Goal: Information Seeking & Learning: Learn about a topic

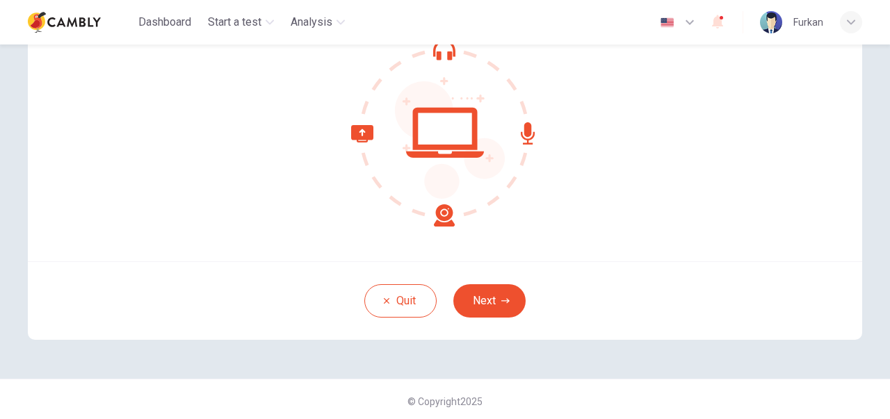
scroll to position [159, 0]
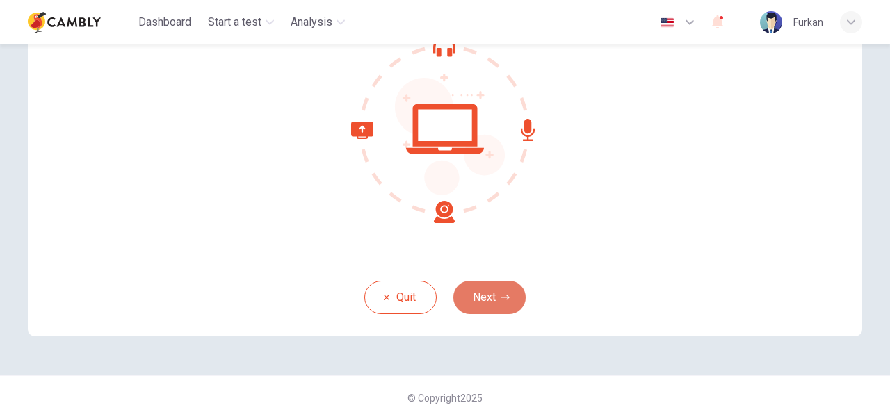
click at [488, 291] on button "Next" at bounding box center [489, 297] width 72 height 33
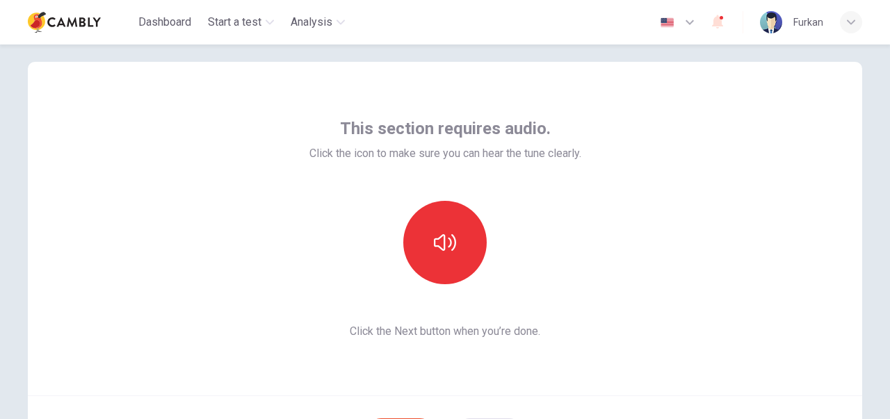
scroll to position [20, 0]
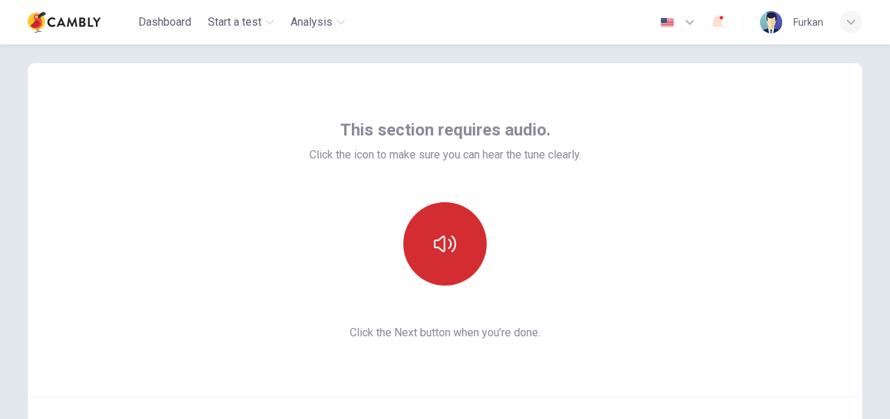
click at [454, 241] on button "button" at bounding box center [444, 243] width 83 height 83
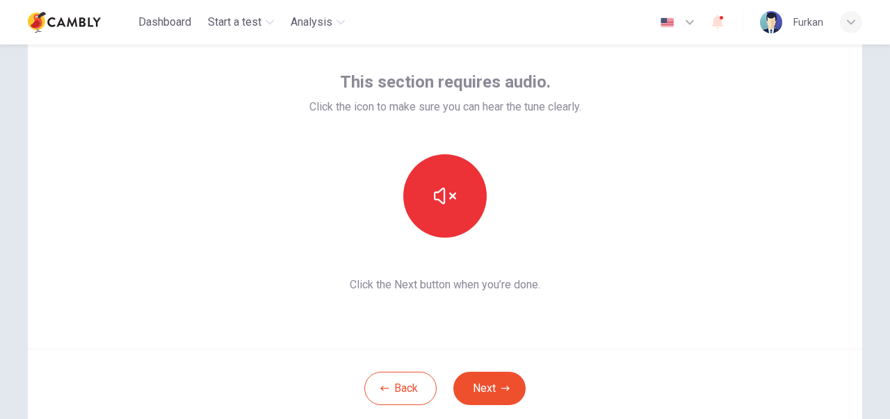
scroll to position [90, 0]
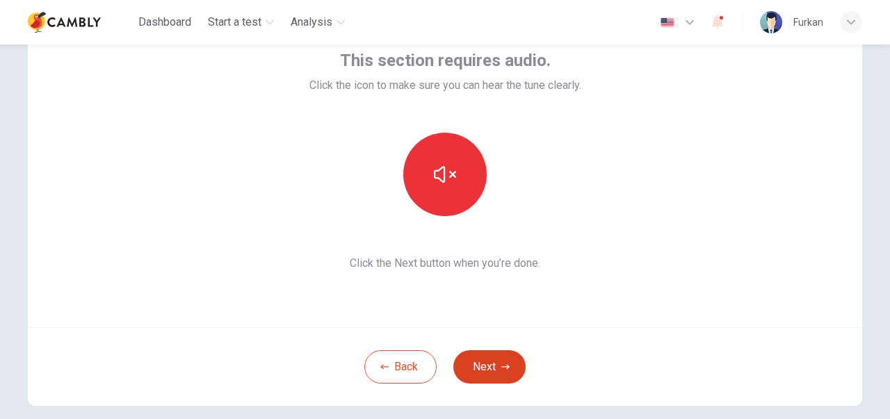
click at [512, 365] on button "Next" at bounding box center [489, 366] width 72 height 33
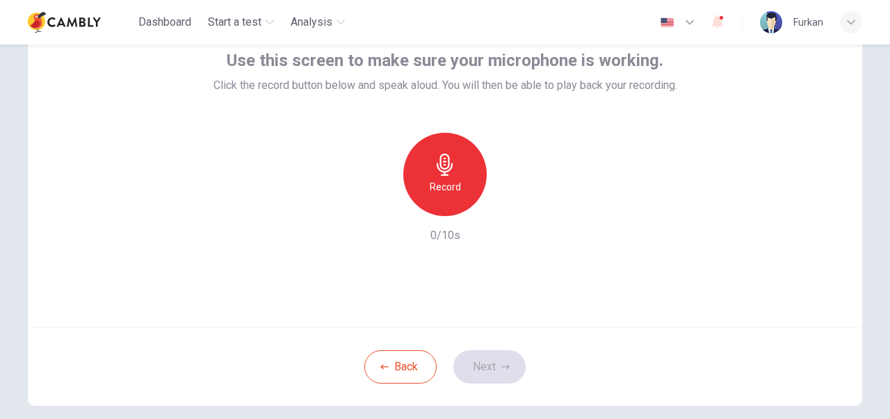
click at [465, 191] on div "Record" at bounding box center [444, 174] width 83 height 83
click at [506, 365] on button "Next" at bounding box center [489, 366] width 72 height 33
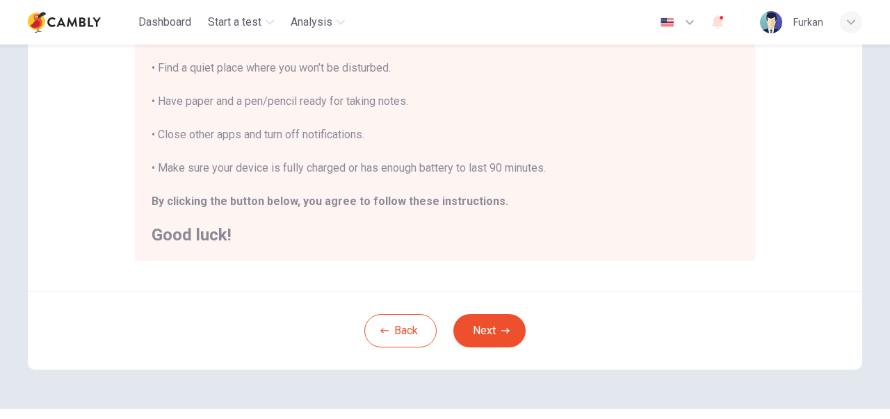
scroll to position [321, 0]
click at [494, 327] on button "Next" at bounding box center [489, 329] width 72 height 33
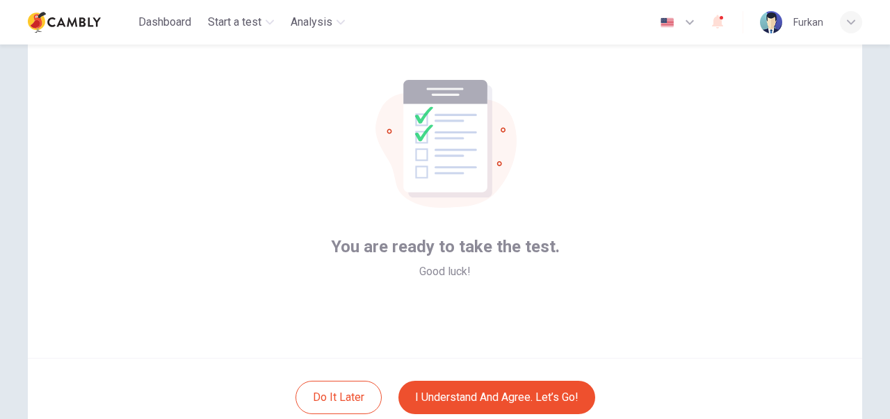
scroll to position [139, 0]
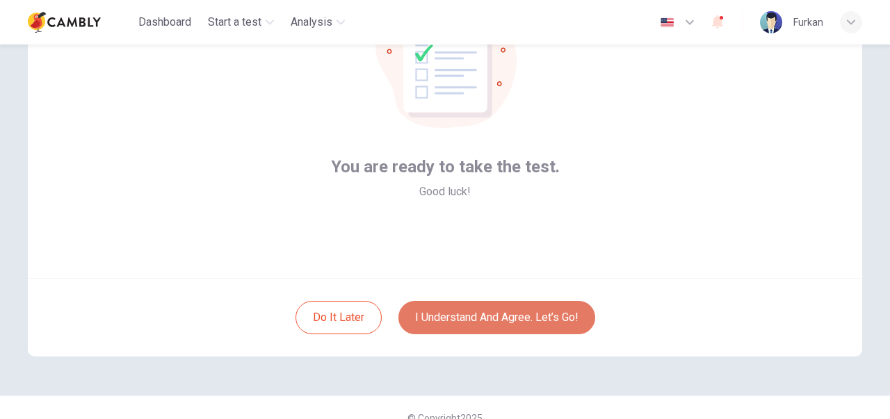
click at [517, 318] on button "I understand and agree. Let’s go!" at bounding box center [496, 317] width 197 height 33
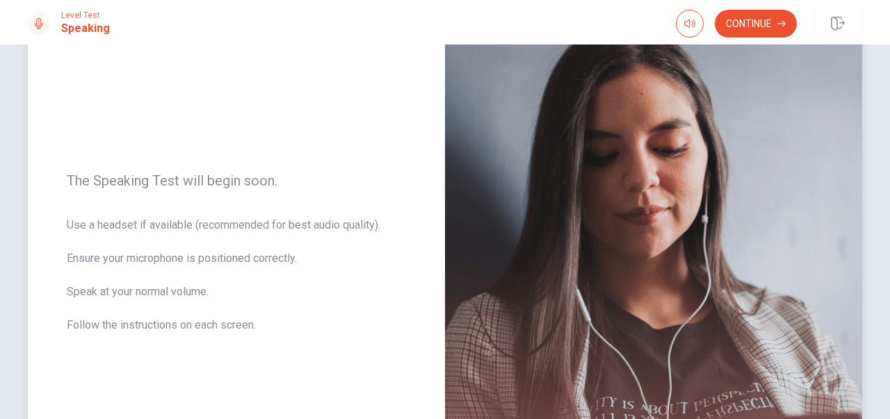
scroll to position [53, 0]
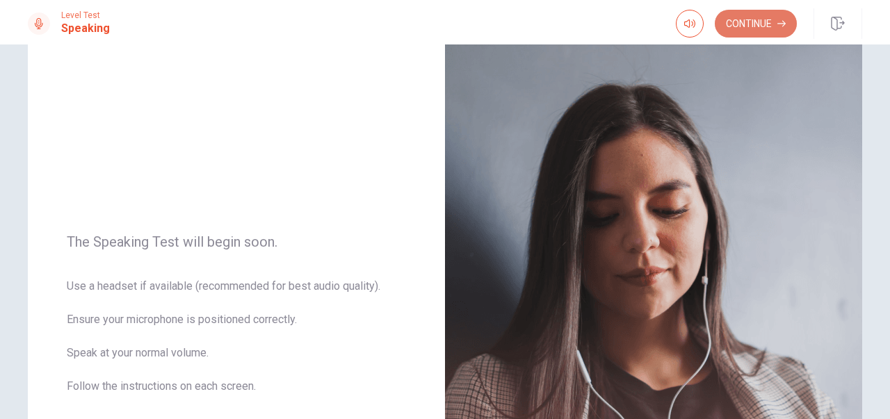
click at [757, 28] on button "Continue" at bounding box center [756, 24] width 82 height 28
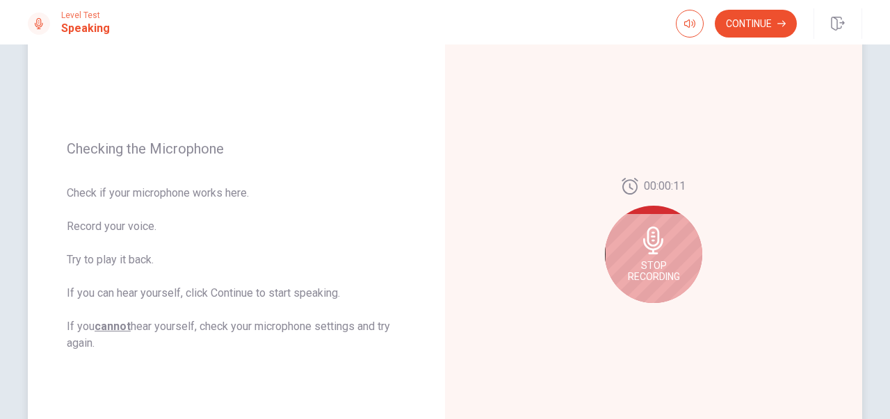
scroll to position [192, 0]
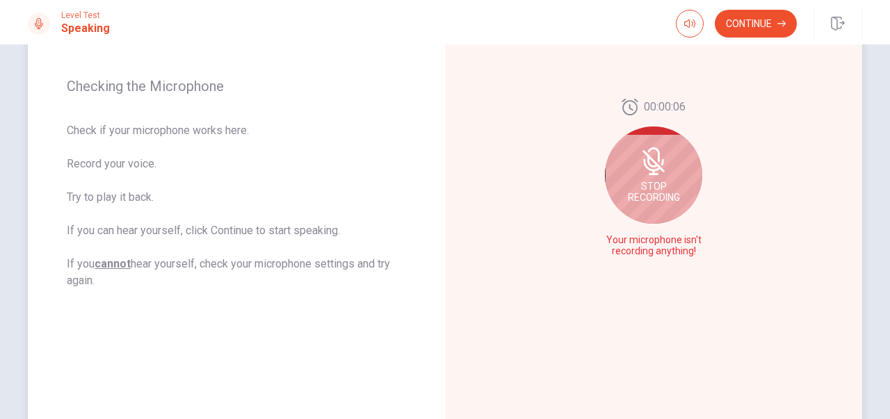
click at [651, 165] on icon at bounding box center [652, 161] width 11 height 13
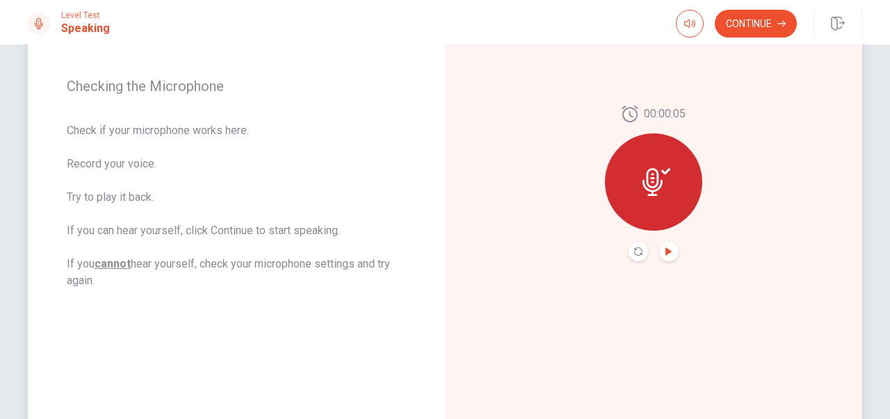
click at [665, 248] on icon "Play Audio" at bounding box center [668, 252] width 6 height 8
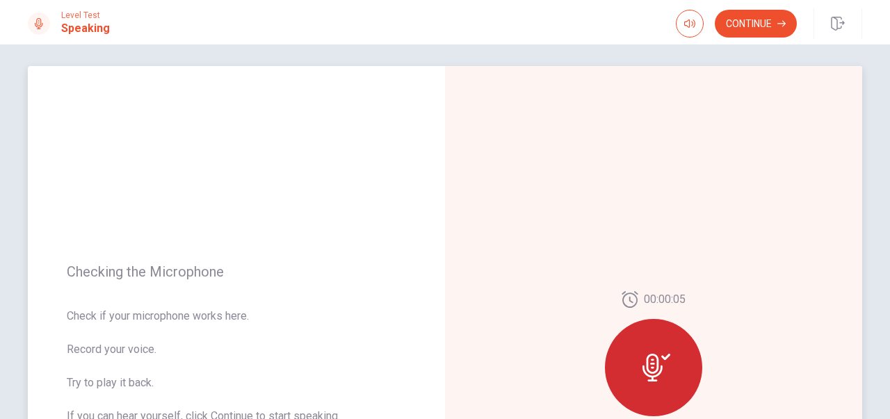
scroll to position [0, 0]
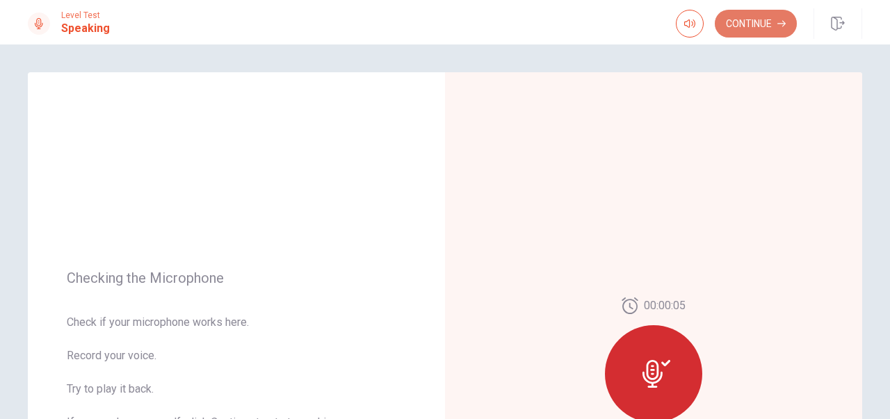
click at [744, 20] on button "Continue" at bounding box center [756, 24] width 82 height 28
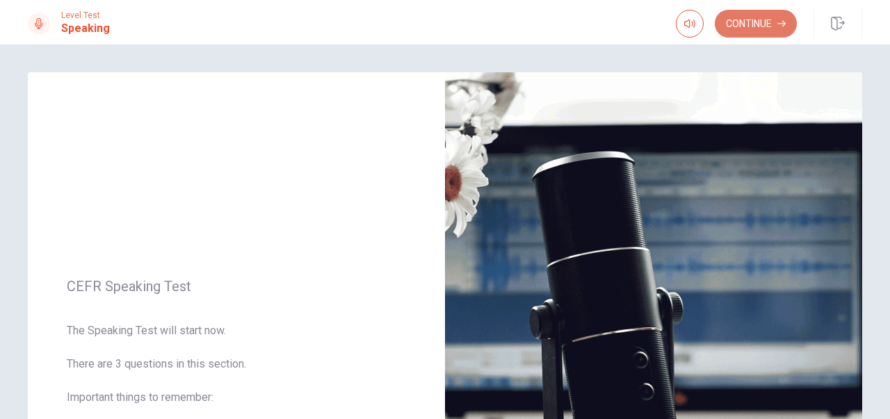
click at [767, 23] on button "Continue" at bounding box center [756, 24] width 82 height 28
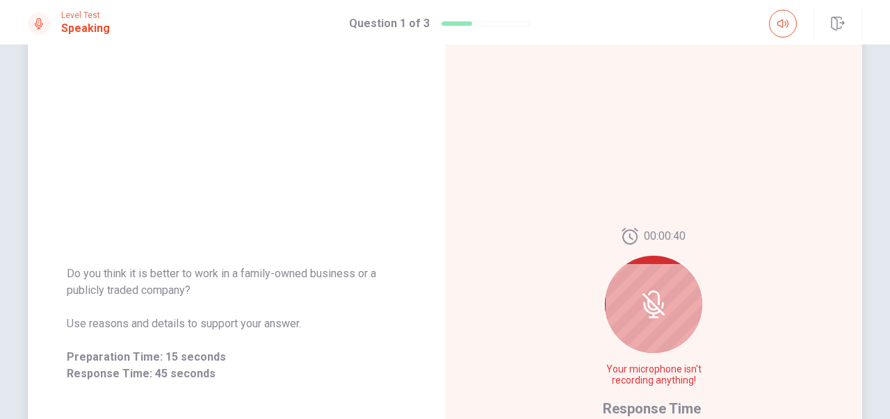
scroll to position [121, 0]
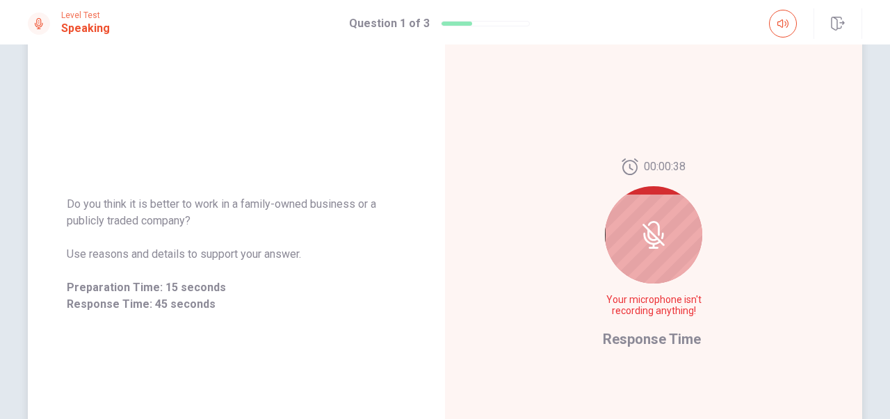
click at [648, 235] on icon at bounding box center [654, 235] width 28 height 28
click at [655, 237] on icon at bounding box center [654, 235] width 28 height 28
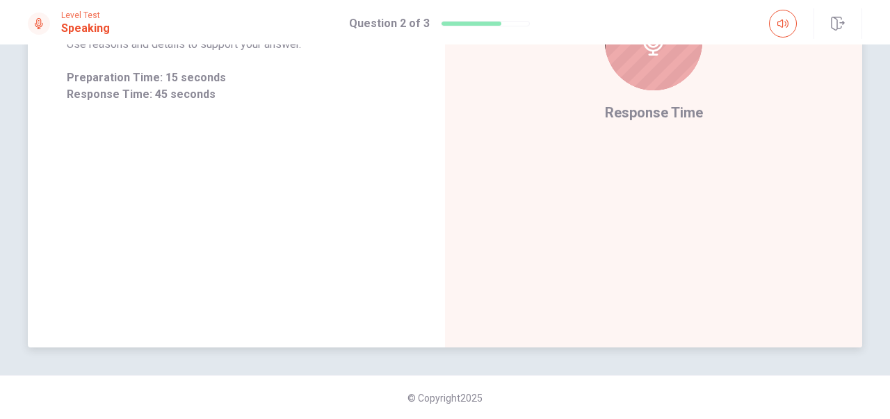
scroll to position [122, 0]
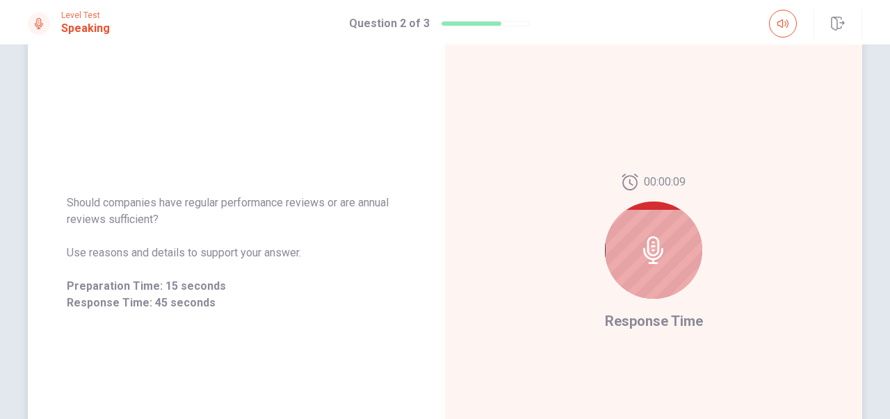
click at [649, 250] on icon at bounding box center [653, 250] width 20 height 28
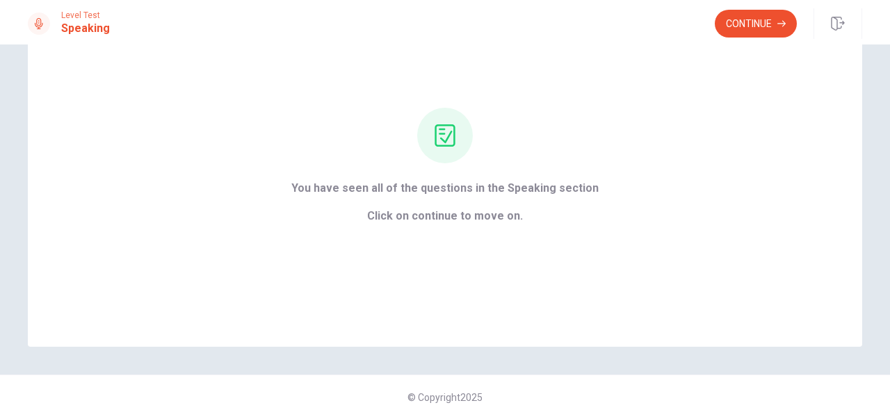
scroll to position [86, 0]
click at [775, 25] on button "Continue" at bounding box center [756, 24] width 82 height 28
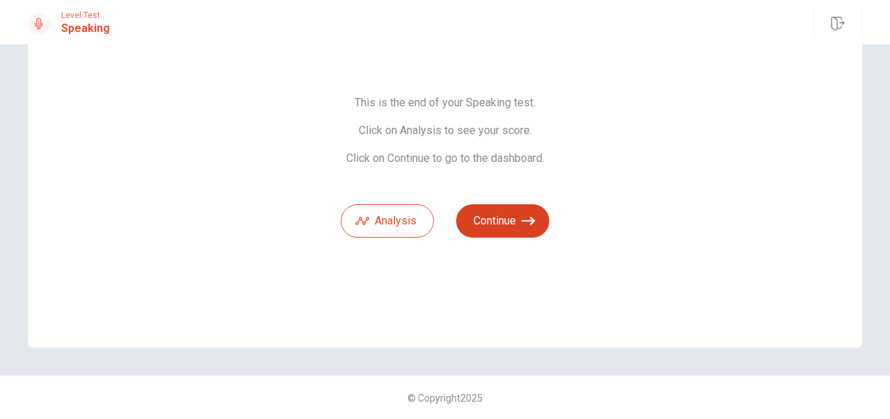
click at [512, 218] on button "Continue" at bounding box center [502, 220] width 93 height 33
